Goal: Task Accomplishment & Management: Manage account settings

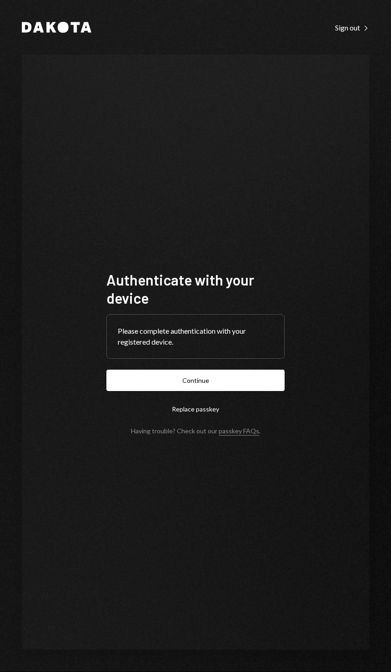
click at [267, 391] on button "Continue" at bounding box center [195, 380] width 178 height 21
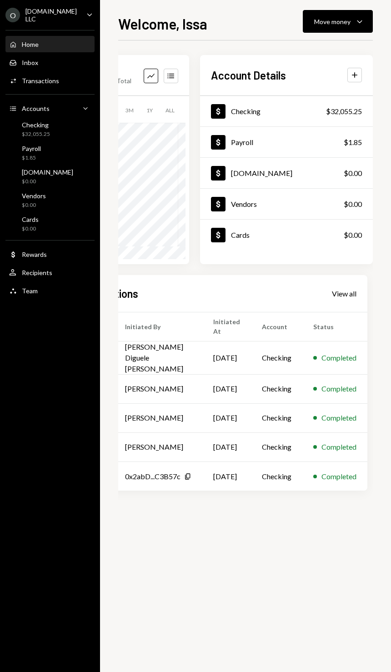
scroll to position [0, 96]
click at [263, 349] on td "Checking" at bounding box center [276, 357] width 51 height 33
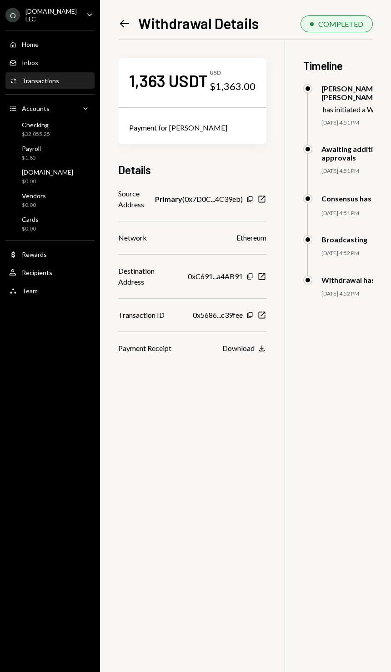
click at [27, 127] on div "Checking" at bounding box center [36, 125] width 28 height 8
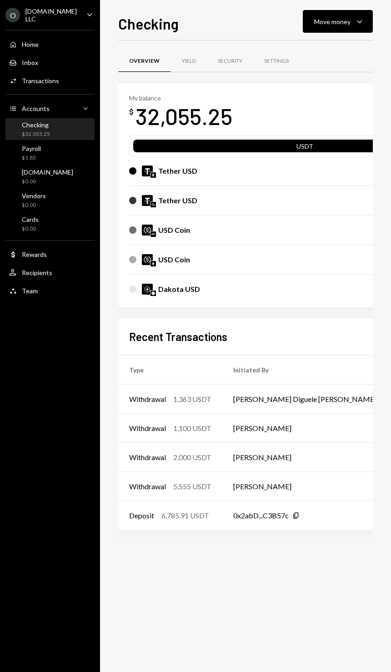
click at [350, 30] on button "Move money Caret Down" at bounding box center [338, 21] width 70 height 23
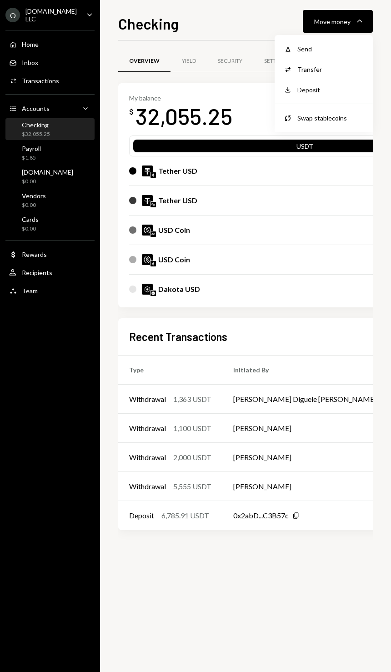
click at [62, 394] on div "O [DOMAIN_NAME] LLC Caret Down Home Home Inbox Inbox Activities Transactions Ac…" at bounding box center [50, 336] width 100 height 672
